Goal: Task Accomplishment & Management: Manage account settings

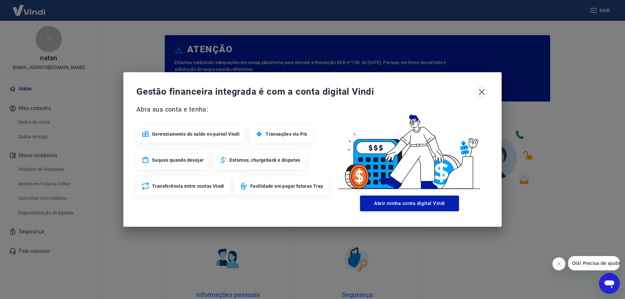
click at [479, 93] on icon "button" at bounding box center [481, 92] width 10 height 10
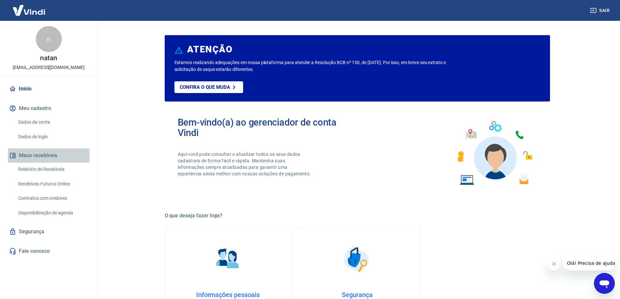
click at [44, 154] on button "Meus recebíveis" at bounding box center [49, 155] width 82 height 14
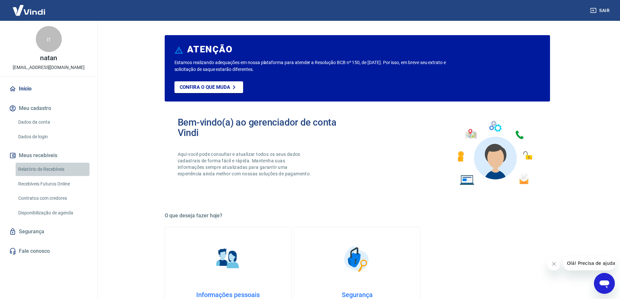
click at [41, 170] on link "Relatório de Recebíveis" at bounding box center [53, 169] width 74 height 13
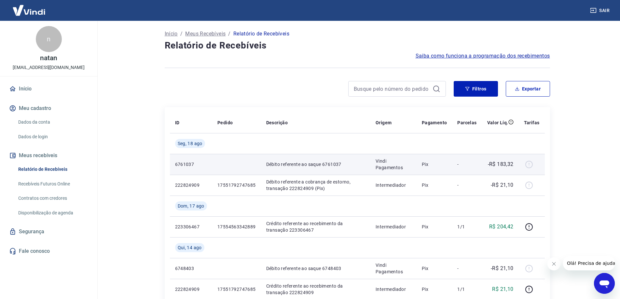
scroll to position [33, 0]
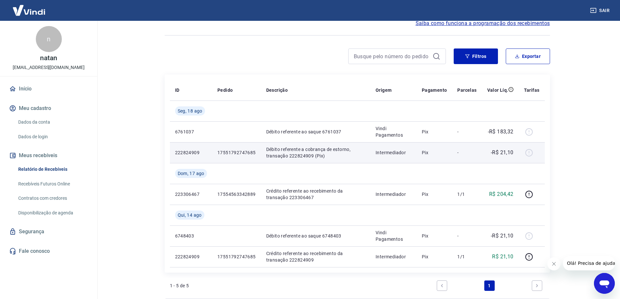
click at [305, 154] on p "Débito referente a cobrança de estorno, transação 222824909 (Pix)" at bounding box center [315, 152] width 99 height 13
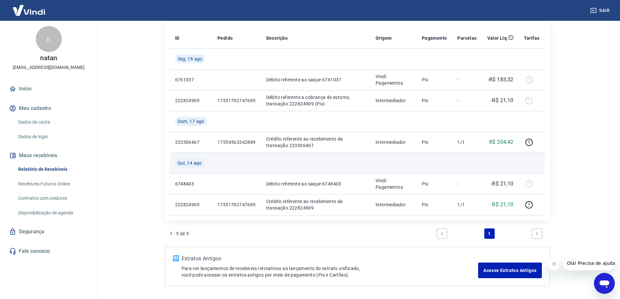
scroll to position [0, 0]
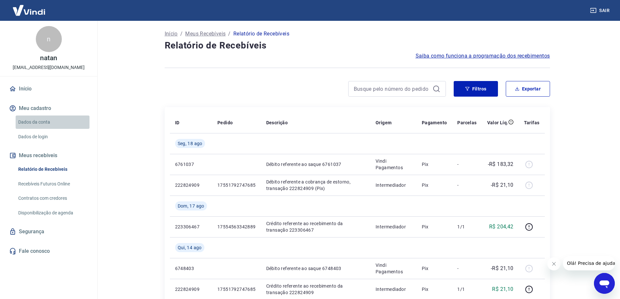
click at [34, 117] on link "Dados da conta" at bounding box center [53, 121] width 74 height 13
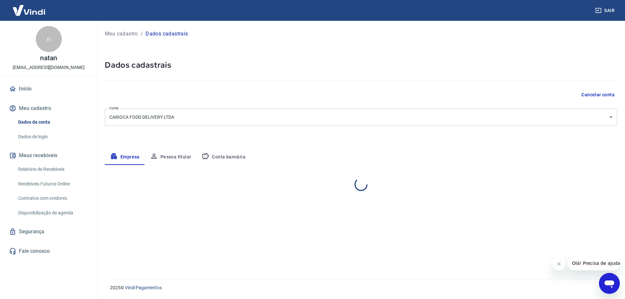
select select "RJ"
select select "business"
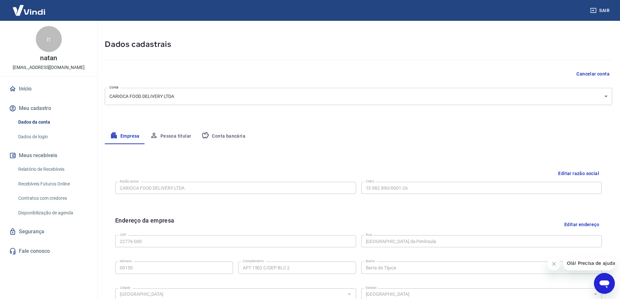
scroll to position [33, 0]
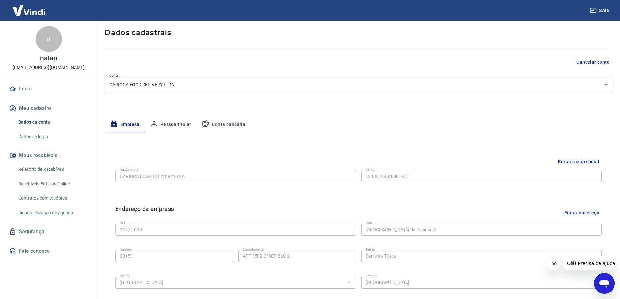
click at [21, 85] on link "Início" at bounding box center [49, 89] width 82 height 14
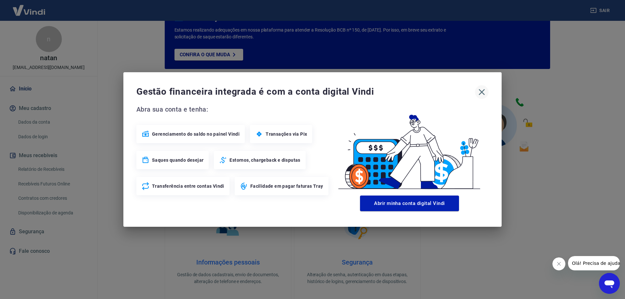
click at [481, 93] on icon "button" at bounding box center [481, 92] width 10 height 10
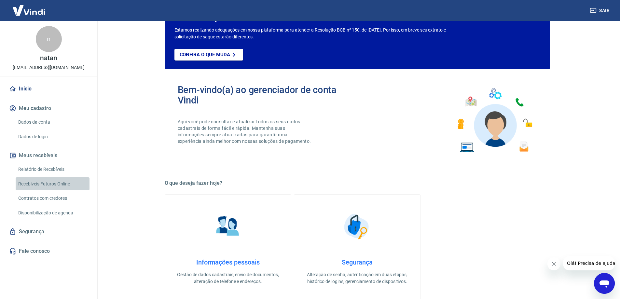
click at [45, 182] on link "Recebíveis Futuros Online" at bounding box center [53, 183] width 74 height 13
